Goal: Obtain resource: Download file/media

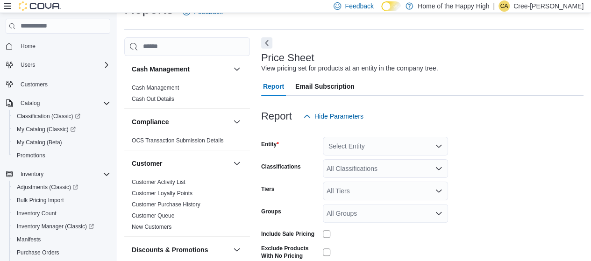
scroll to position [22, 0]
click at [353, 141] on div "Select Entity" at bounding box center [385, 145] width 125 height 19
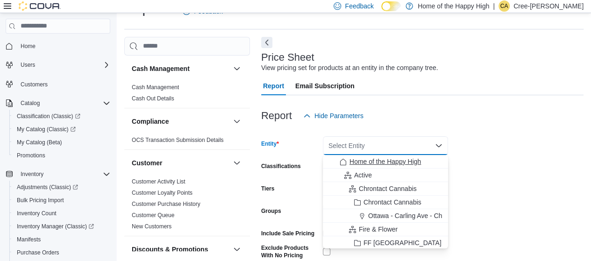
click at [371, 158] on span "Home of the Happy High" at bounding box center [386, 161] width 72 height 9
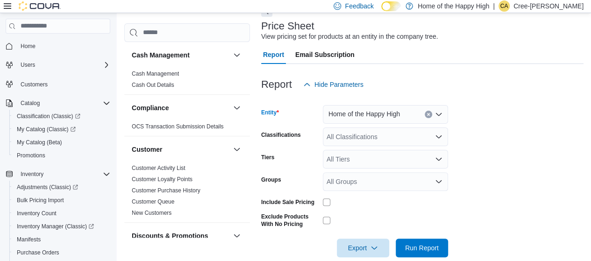
scroll to position [67, 0]
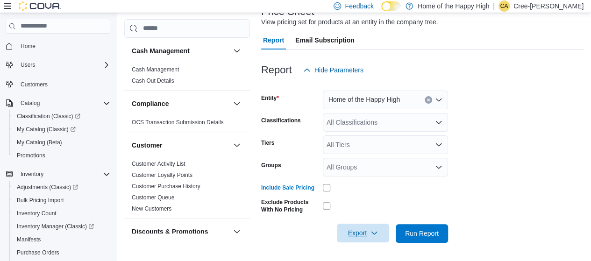
click at [365, 233] on span "Export" at bounding box center [363, 233] width 41 height 19
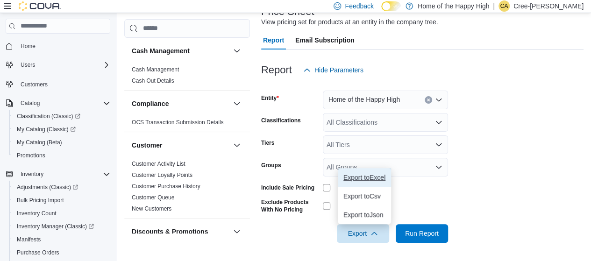
click at [382, 174] on span "Export to Excel" at bounding box center [365, 177] width 42 height 7
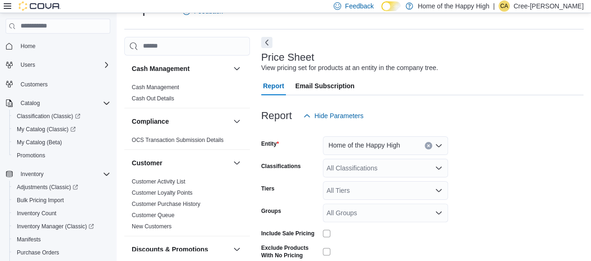
scroll to position [0, 0]
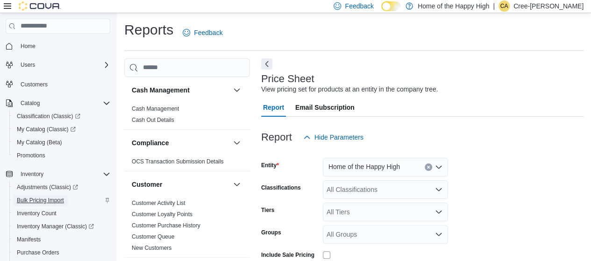
click at [35, 197] on span "Bulk Pricing Import" at bounding box center [40, 200] width 47 height 7
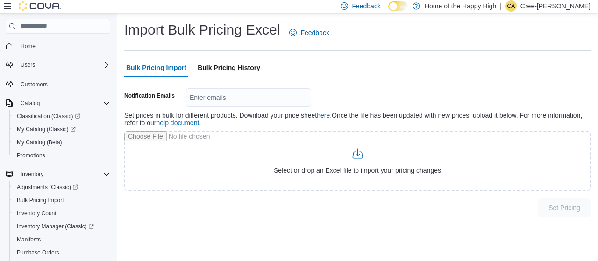
click at [232, 67] on span "Bulk Pricing History" at bounding box center [229, 67] width 63 height 19
